Goal: Task Accomplishment & Management: Manage account settings

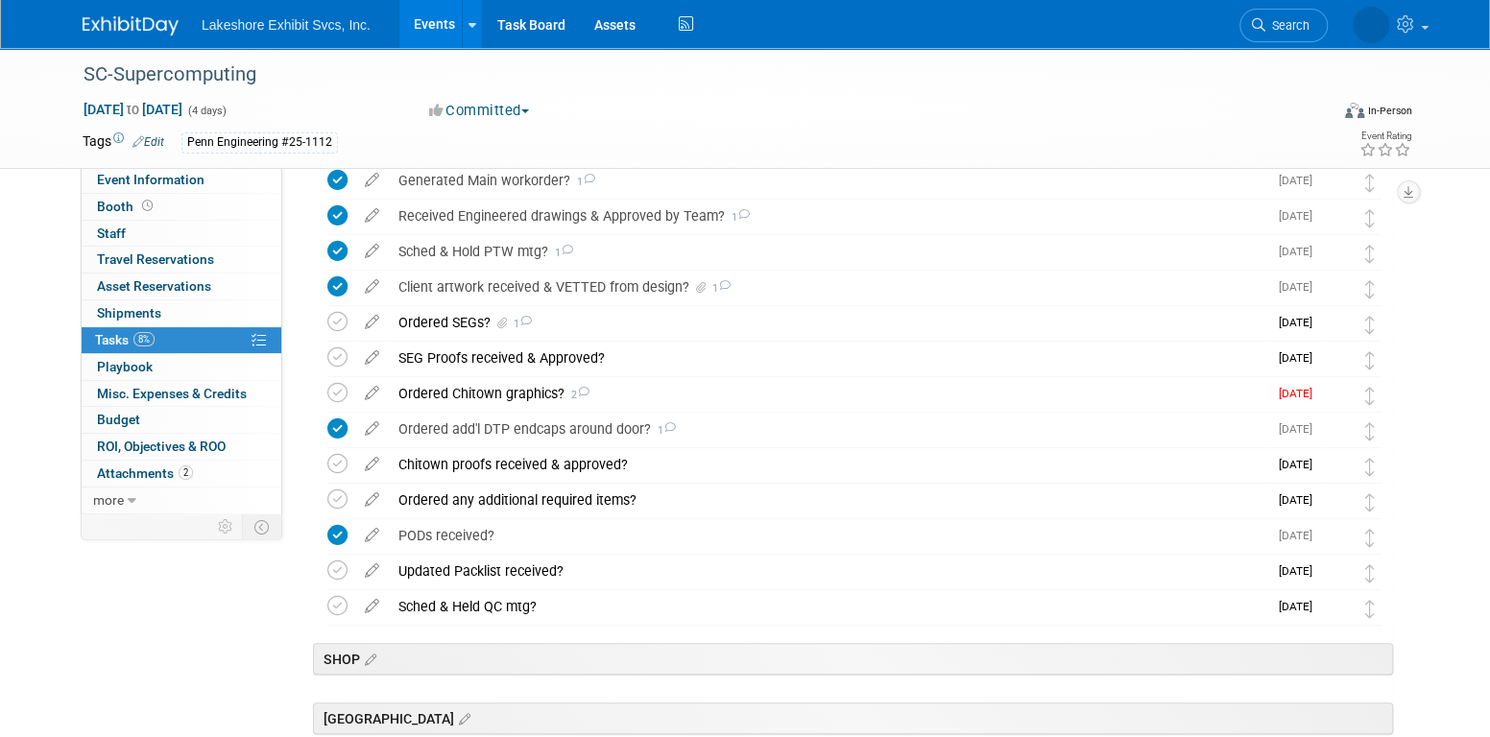
click at [505, 388] on div "Ordered Chitown graphics? 2" at bounding box center [828, 393] width 879 height 33
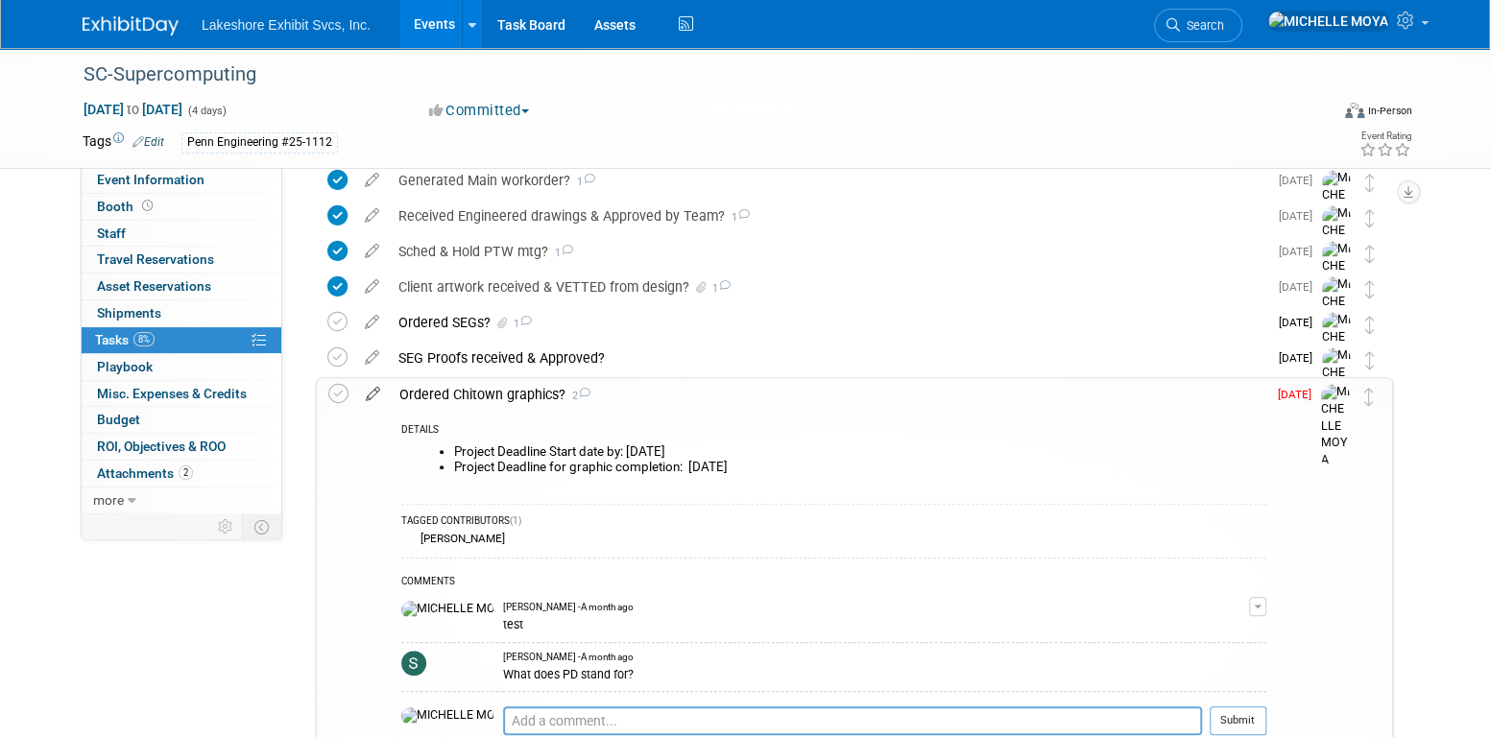
click at [370, 391] on icon at bounding box center [373, 390] width 34 height 24
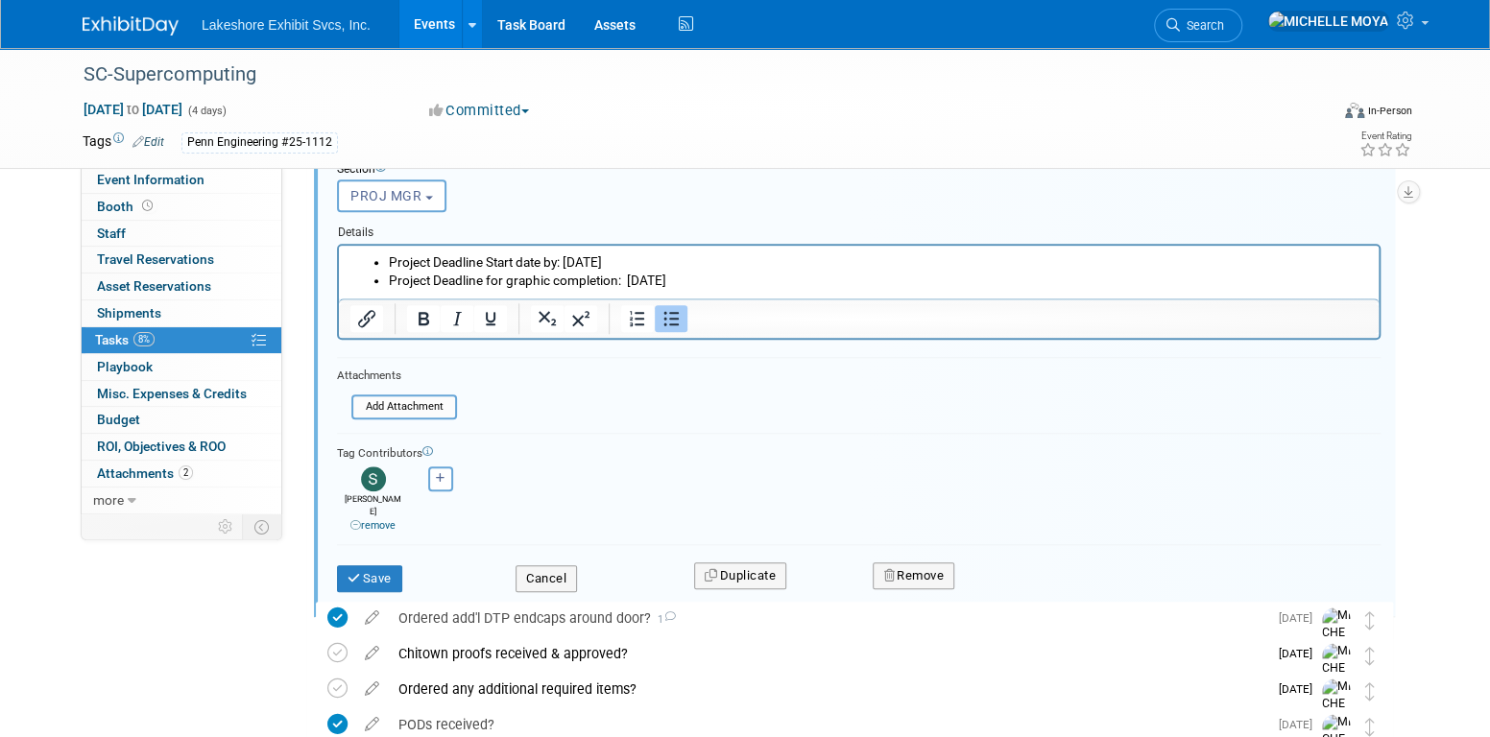
scroll to position [928, 0]
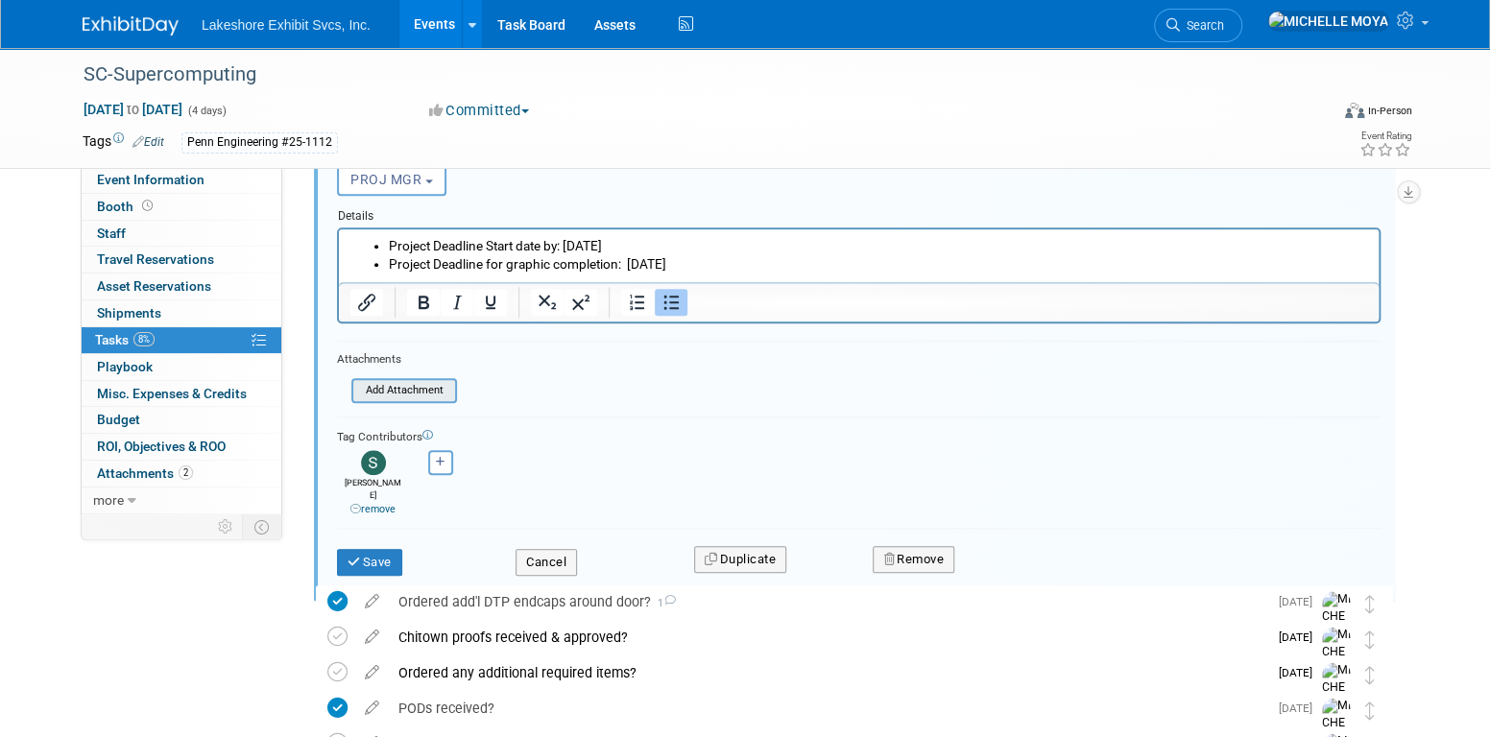
click at [432, 393] on input "file" at bounding box center [357, 390] width 196 height 21
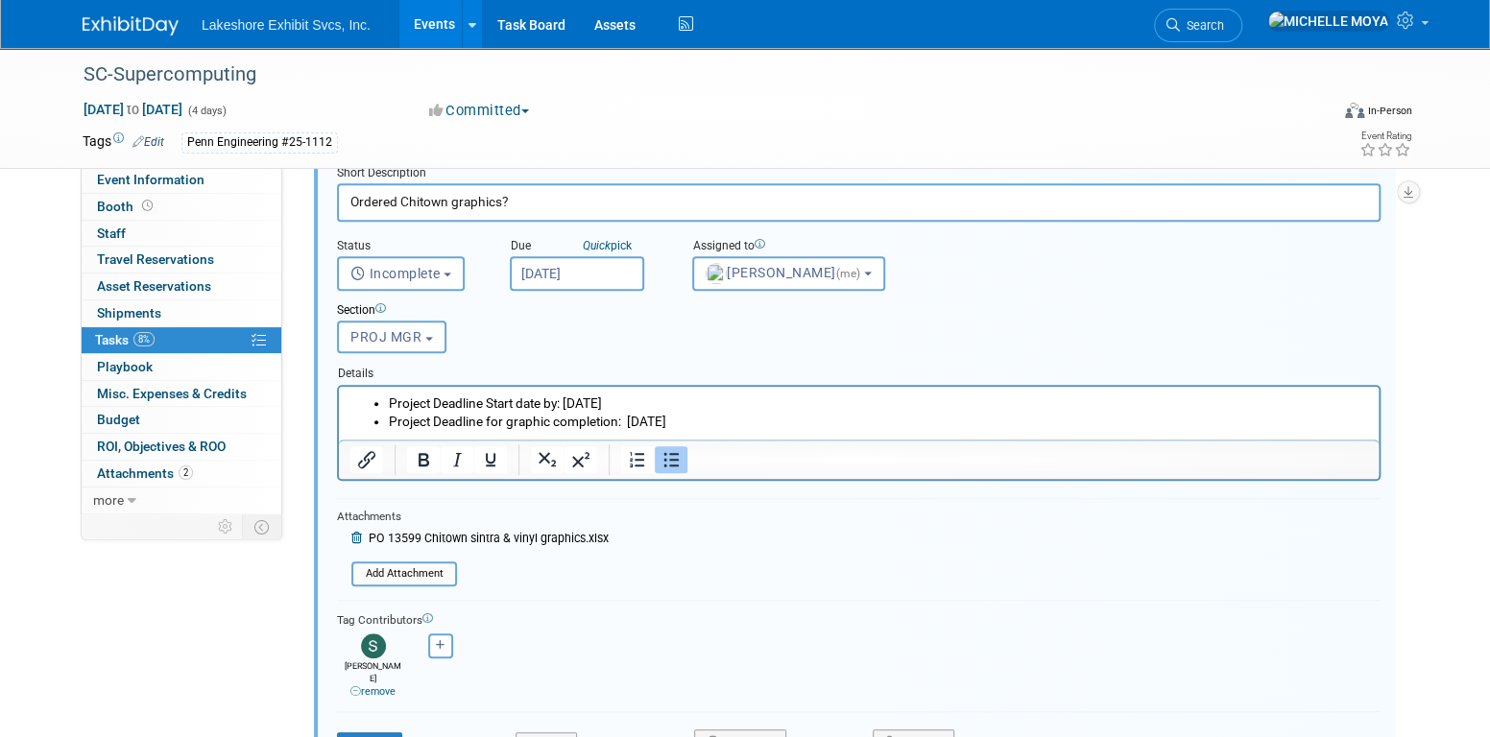
scroll to position [832, 0]
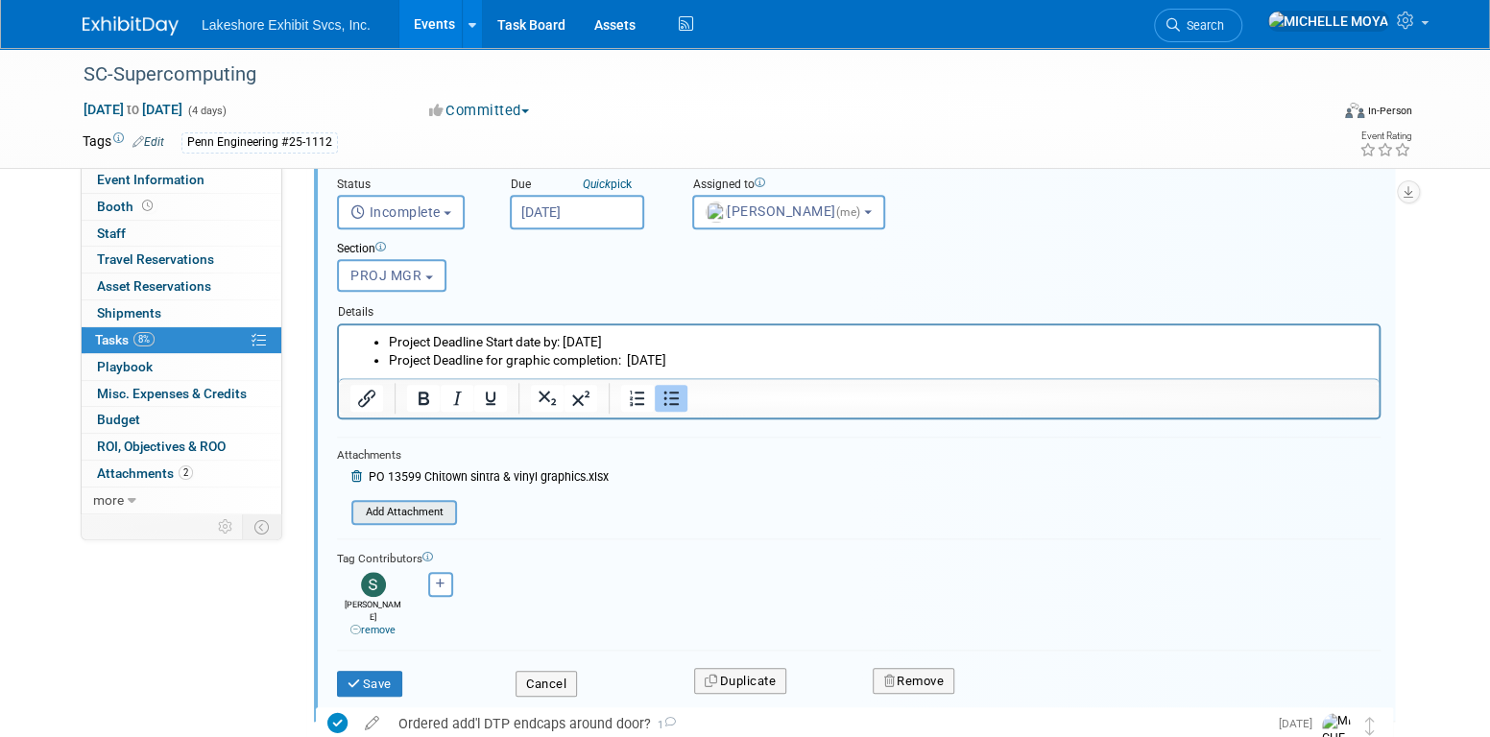
click at [422, 502] on input "file" at bounding box center [357, 512] width 196 height 21
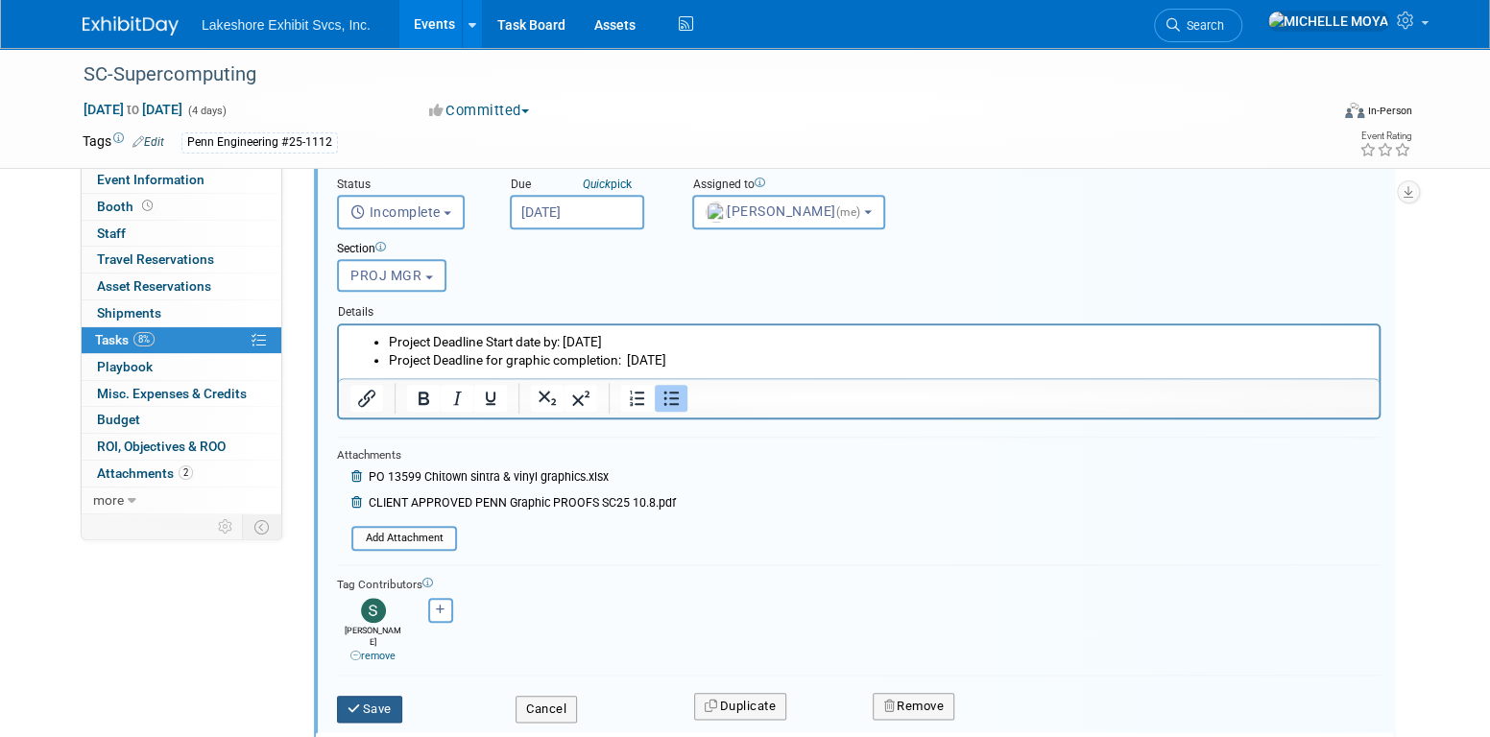
click at [379, 696] on button "Save" at bounding box center [369, 709] width 65 height 27
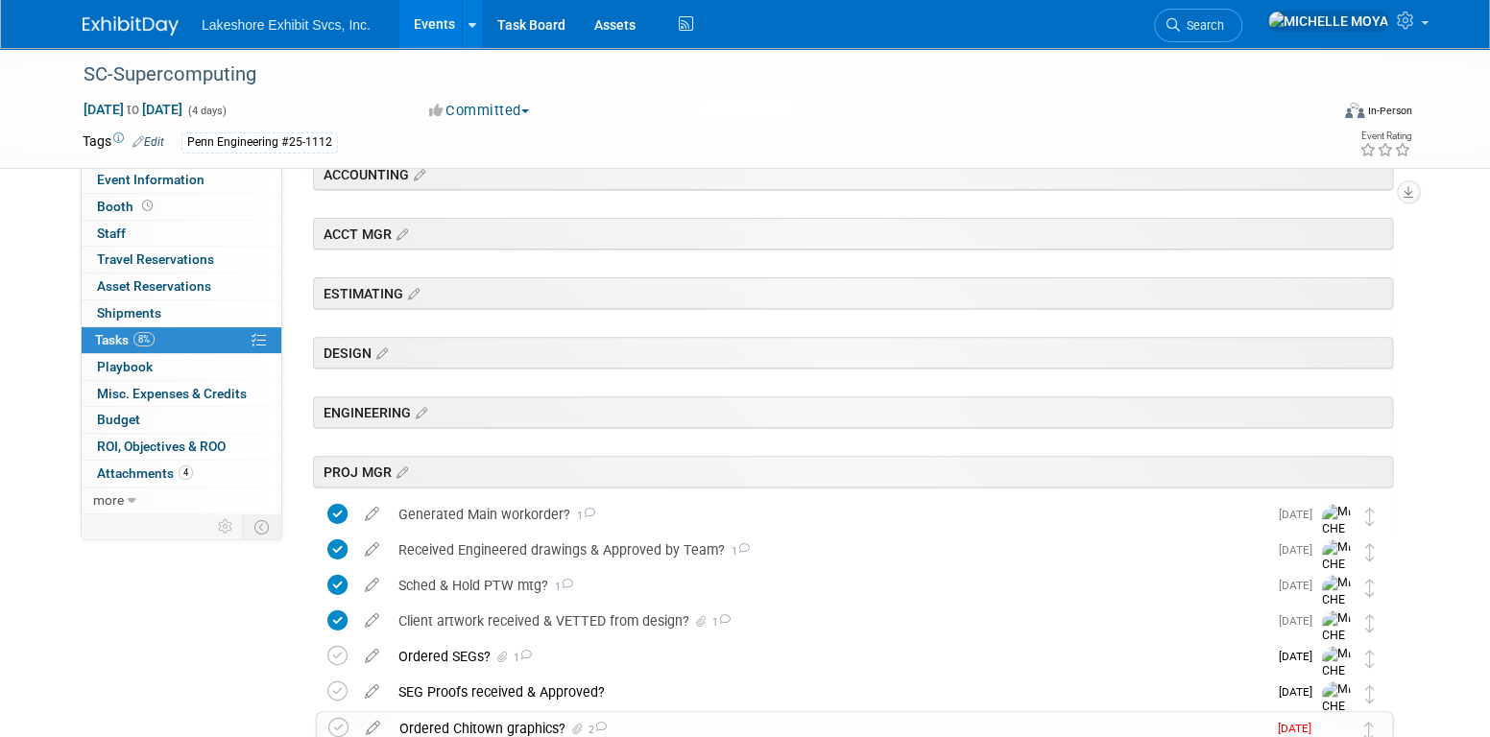
scroll to position [640, 0]
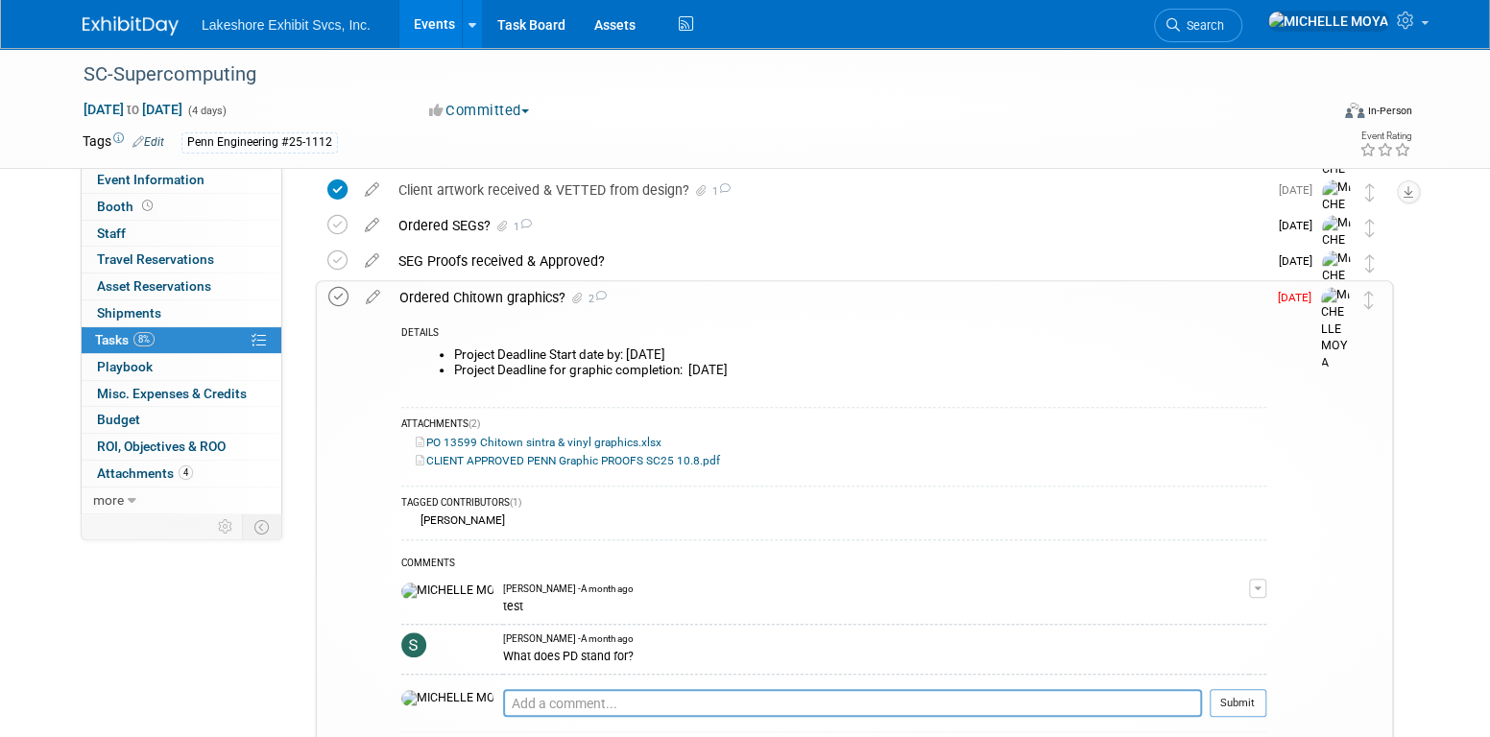
click at [347, 302] on icon at bounding box center [338, 297] width 20 height 20
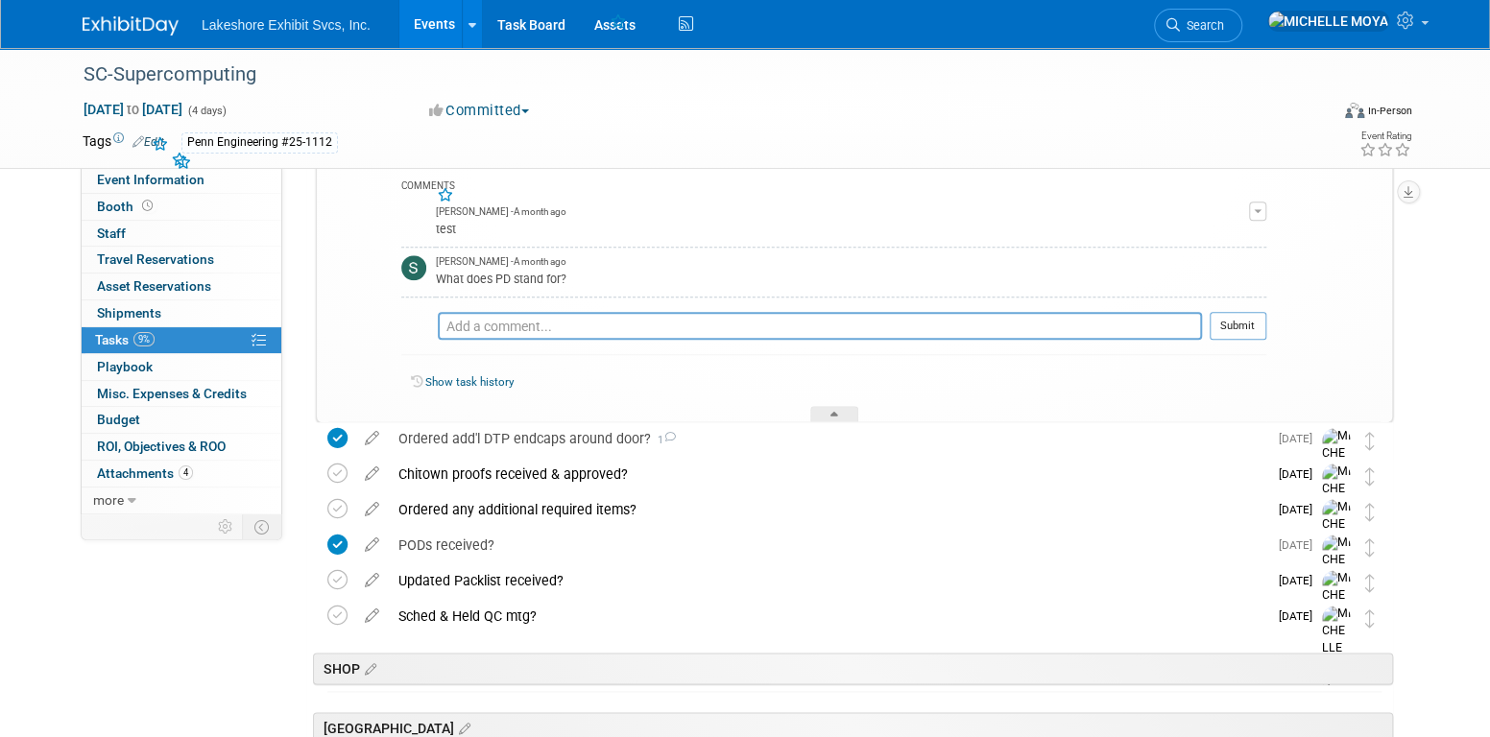
scroll to position [1024, 0]
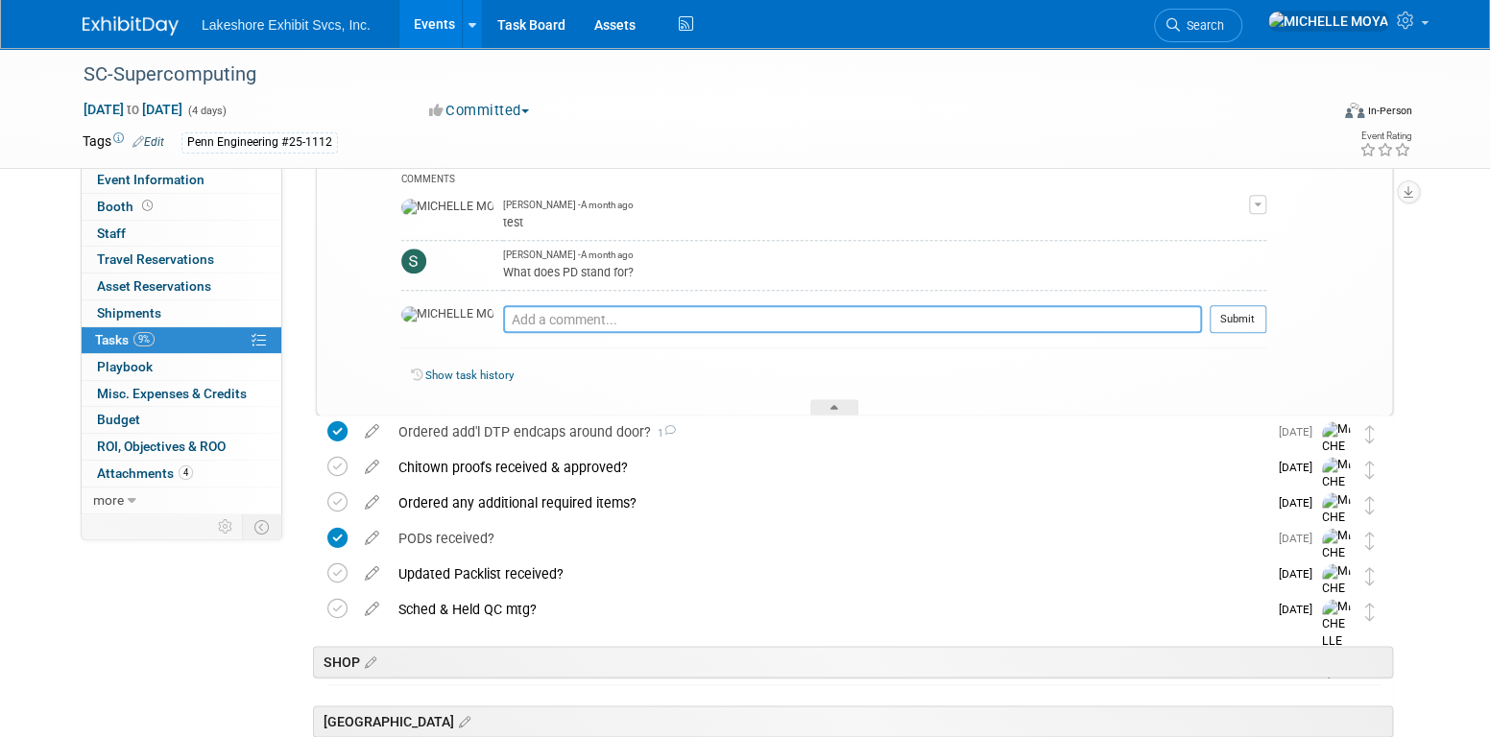
click at [538, 313] on textarea at bounding box center [852, 319] width 699 height 28
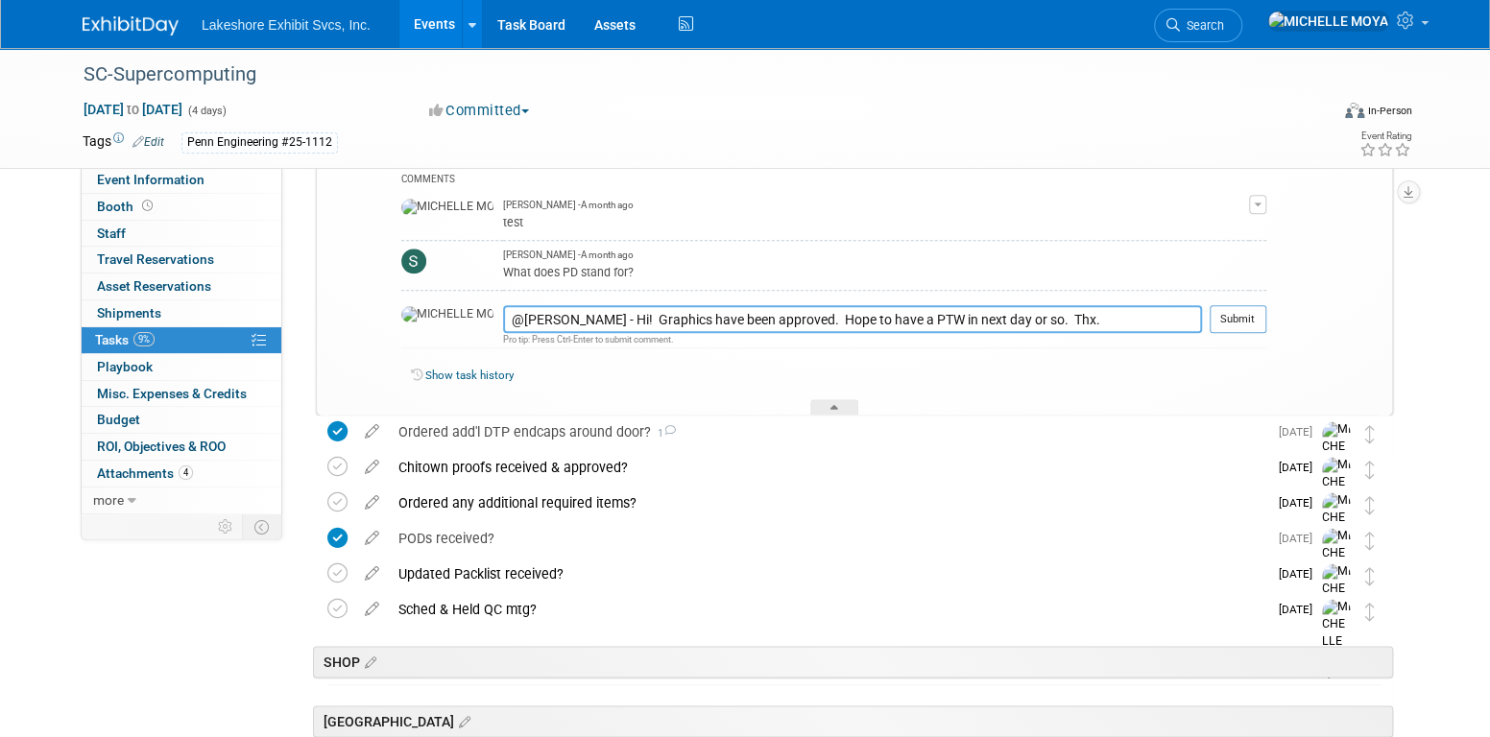
drag, startPoint x: 716, startPoint y: 318, endPoint x: 588, endPoint y: 325, distance: 128.9
click at [588, 325] on textarea "@Stephen - Hi! Graphics have been approved. Hope to have a PTW in next day or s…" at bounding box center [852, 319] width 699 height 28
type textarea "@Stephen - Hi! Graphic proofs have been approved by the client from Design. Hop…"
click at [1226, 317] on button "Submit" at bounding box center [1238, 319] width 57 height 29
